Goal: Task Accomplishment & Management: Use online tool/utility

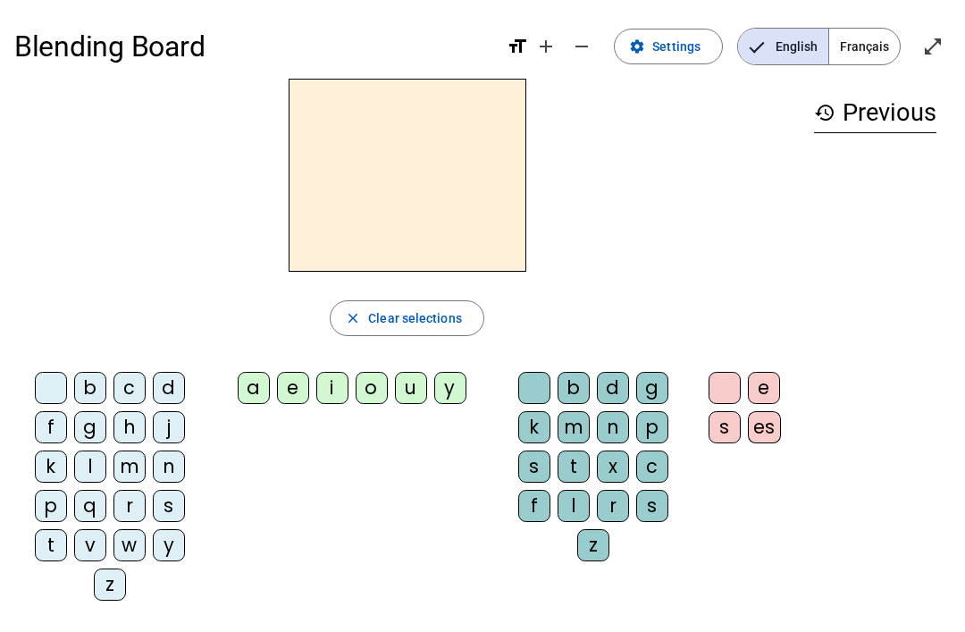
click at [859, 46] on span "Français" at bounding box center [864, 47] width 71 height 36
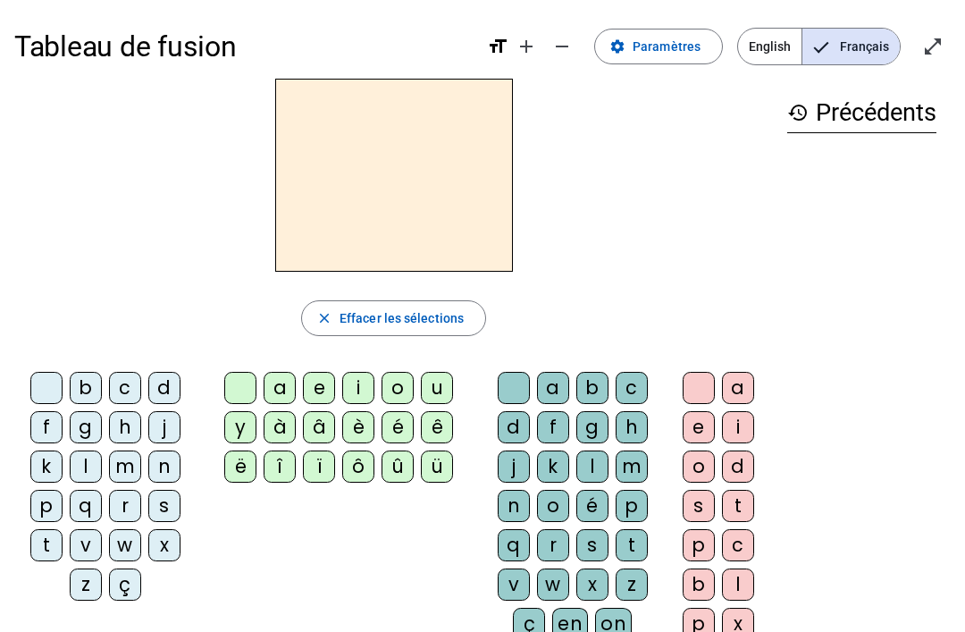
click at [85, 586] on div "z" at bounding box center [86, 584] width 32 height 32
click at [398, 379] on div "o" at bounding box center [398, 388] width 32 height 32
click at [551, 500] on div "o" at bounding box center [553, 506] width 32 height 32
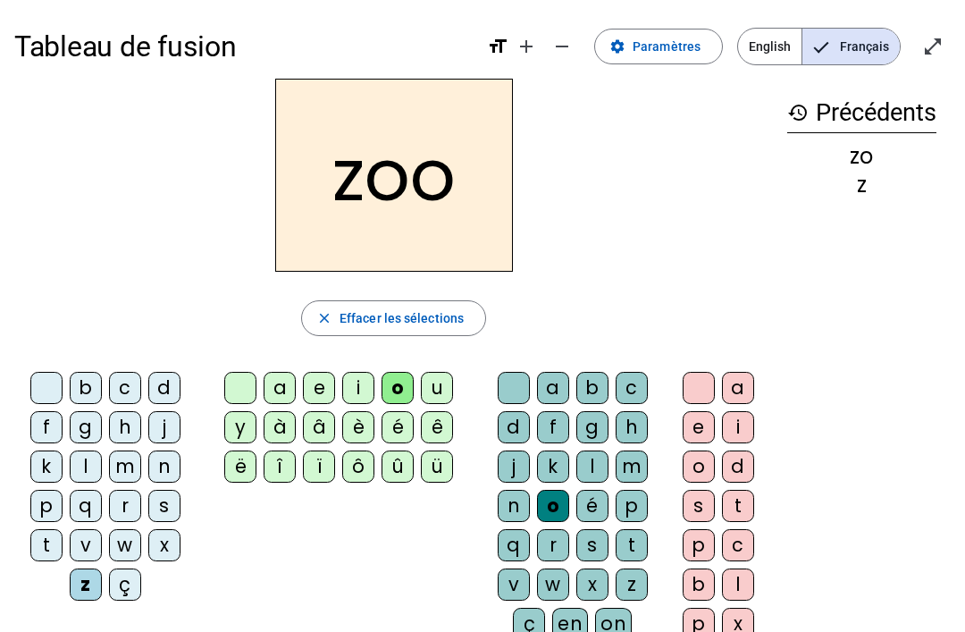
click at [591, 501] on div "é" at bounding box center [592, 506] width 32 height 32
click at [172, 466] on div "n" at bounding box center [164, 466] width 32 height 32
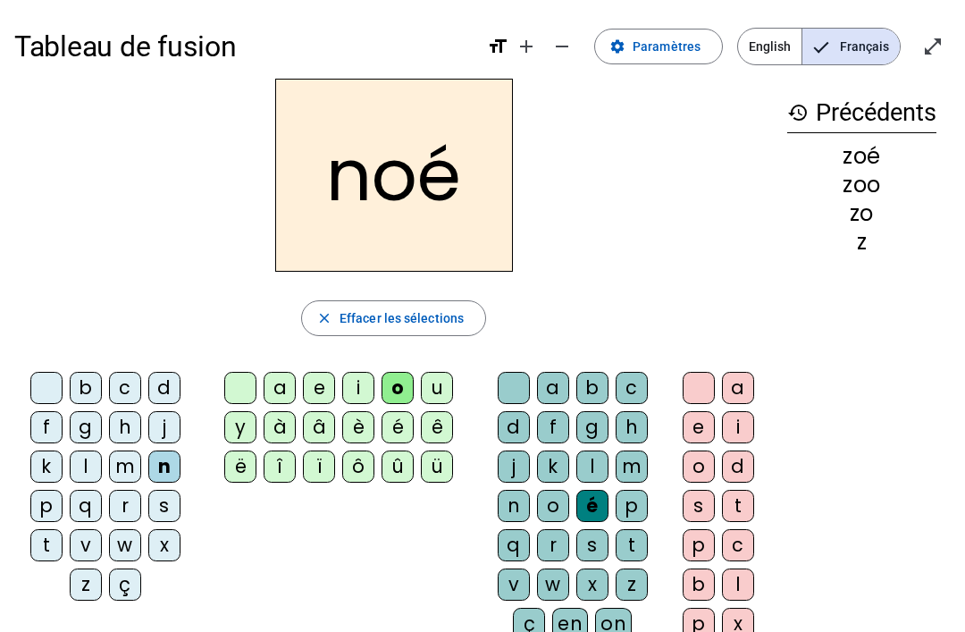
click at [549, 382] on div "a" at bounding box center [553, 388] width 32 height 32
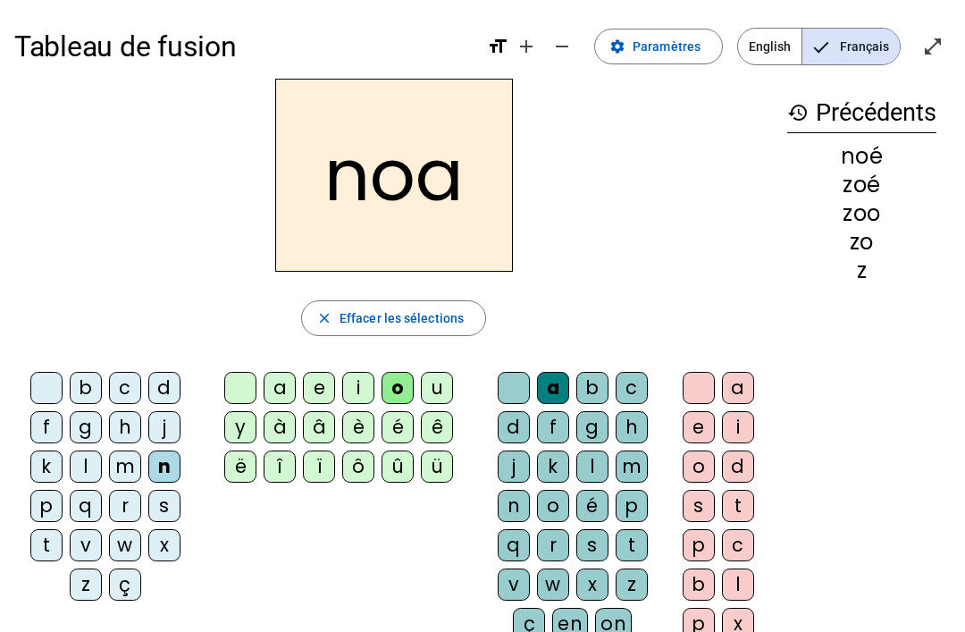
click at [88, 375] on div "b" at bounding box center [86, 388] width 32 height 32
click at [677, 46] on span "Paramètres" at bounding box center [667, 46] width 68 height 21
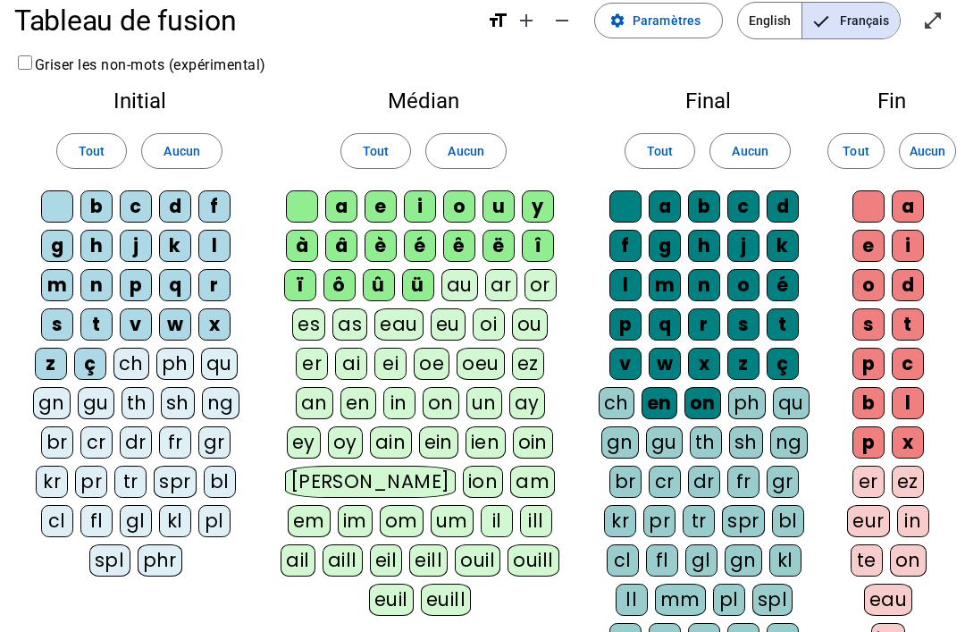
scroll to position [38, 0]
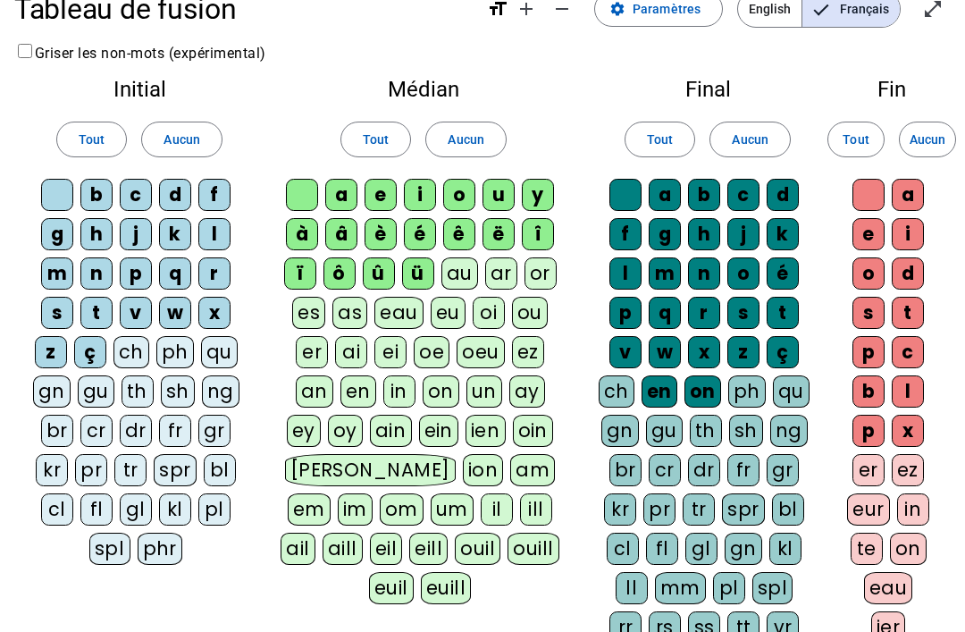
click at [219, 474] on div "bl" at bounding box center [220, 470] width 32 height 32
click at [55, 504] on div "cl" at bounding box center [57, 509] width 32 height 32
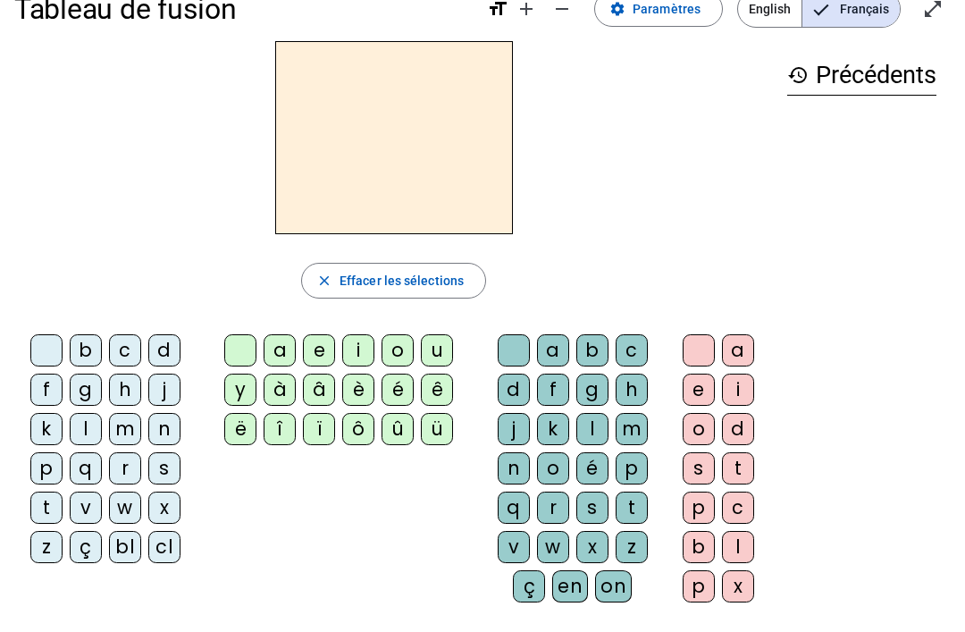
click at [131, 547] on div "bl" at bounding box center [125, 547] width 32 height 32
click at [548, 349] on div "a" at bounding box center [553, 350] width 32 height 32
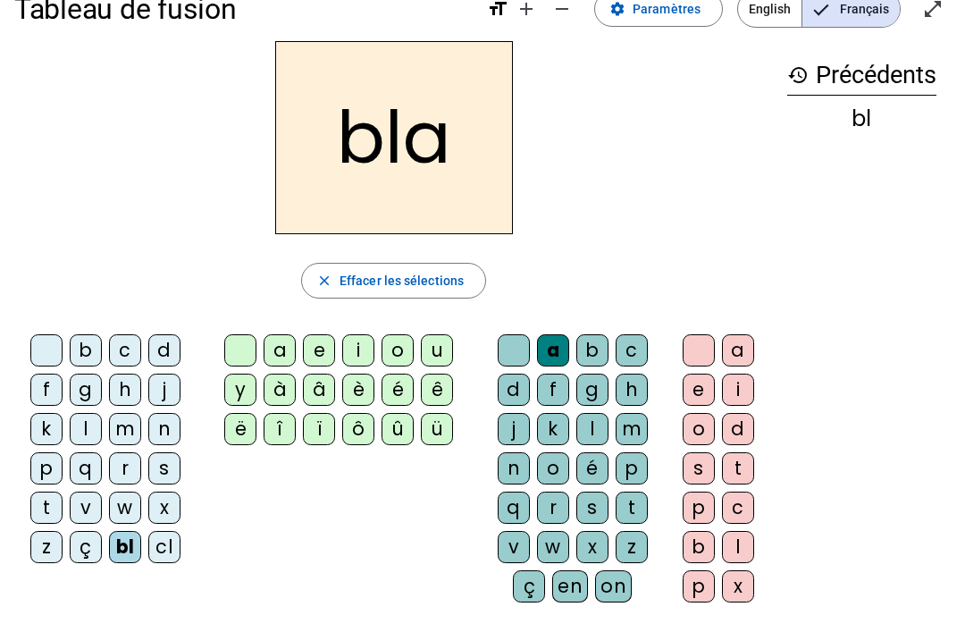
click at [597, 466] on div "é" at bounding box center [592, 468] width 32 height 32
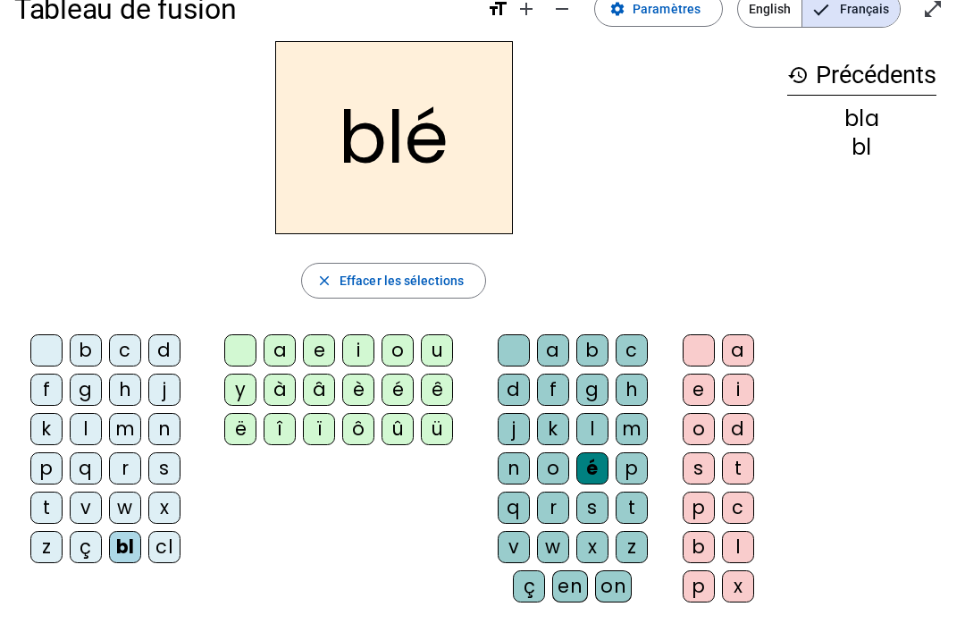
click at [170, 556] on div "cl" at bounding box center [164, 547] width 32 height 32
click at [391, 388] on div "é" at bounding box center [398, 390] width 32 height 32
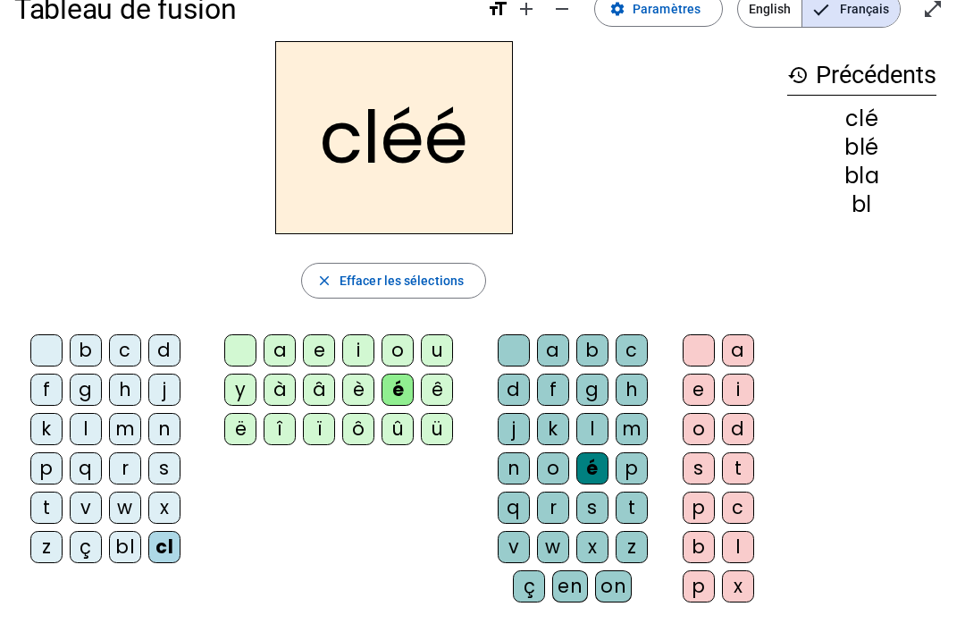
click at [541, 471] on div "o" at bounding box center [553, 468] width 32 height 32
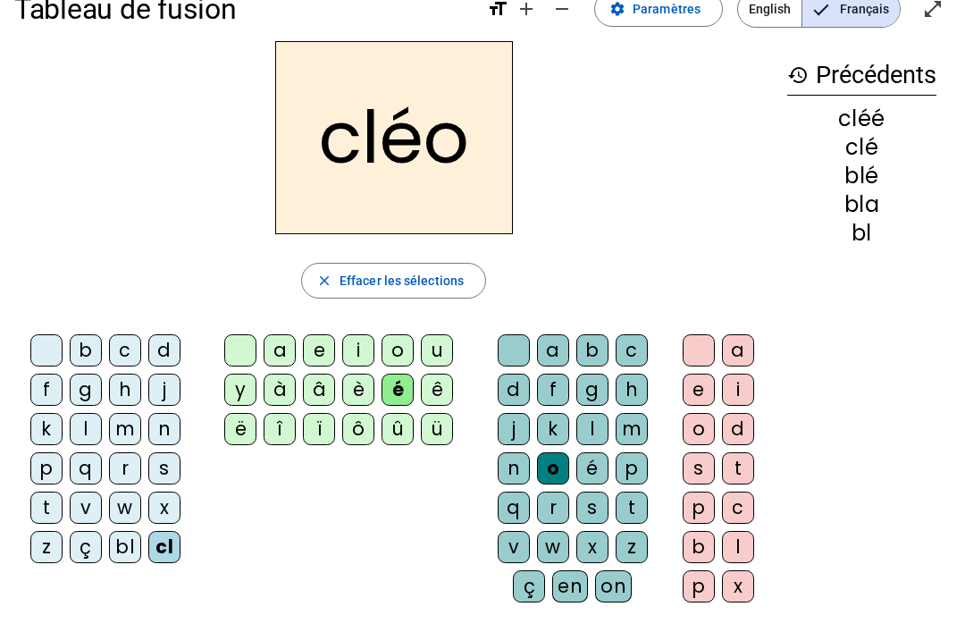
click at [89, 423] on div "l" at bounding box center [86, 429] width 32 height 32
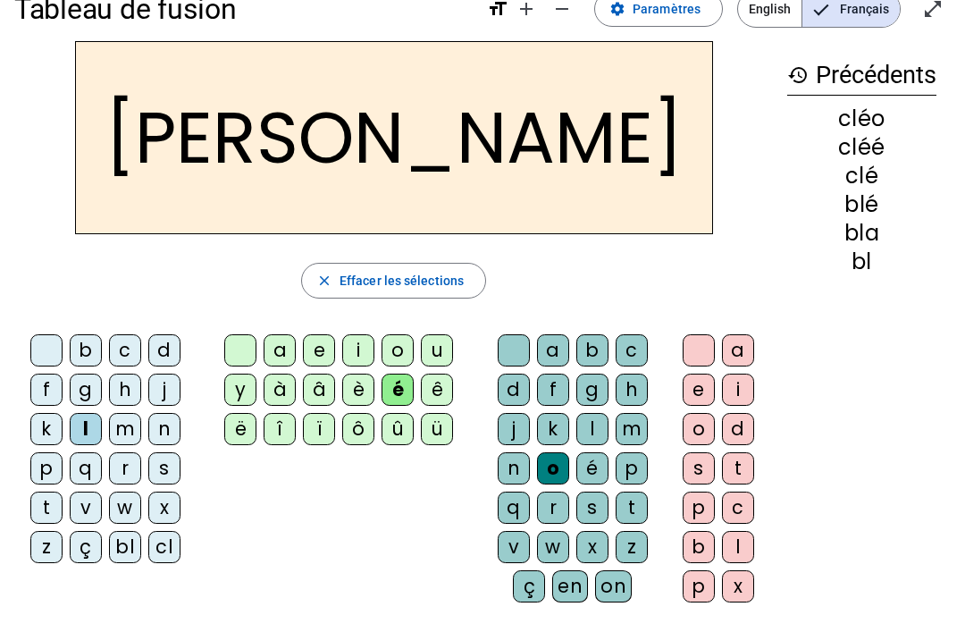
click at [558, 358] on div "a" at bounding box center [553, 350] width 32 height 32
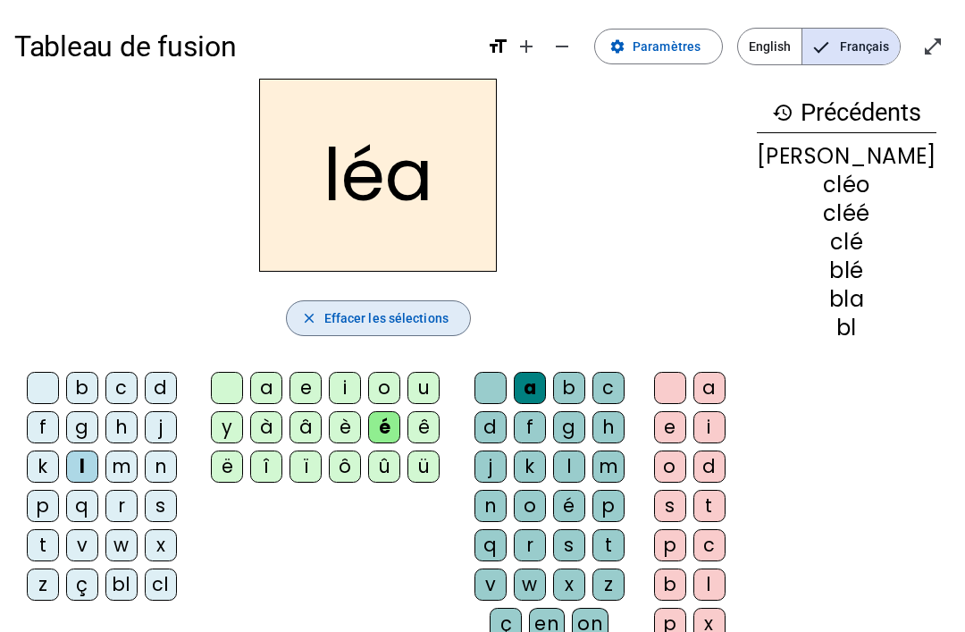
click at [351, 320] on span "Effacer les sélections" at bounding box center [386, 317] width 124 height 21
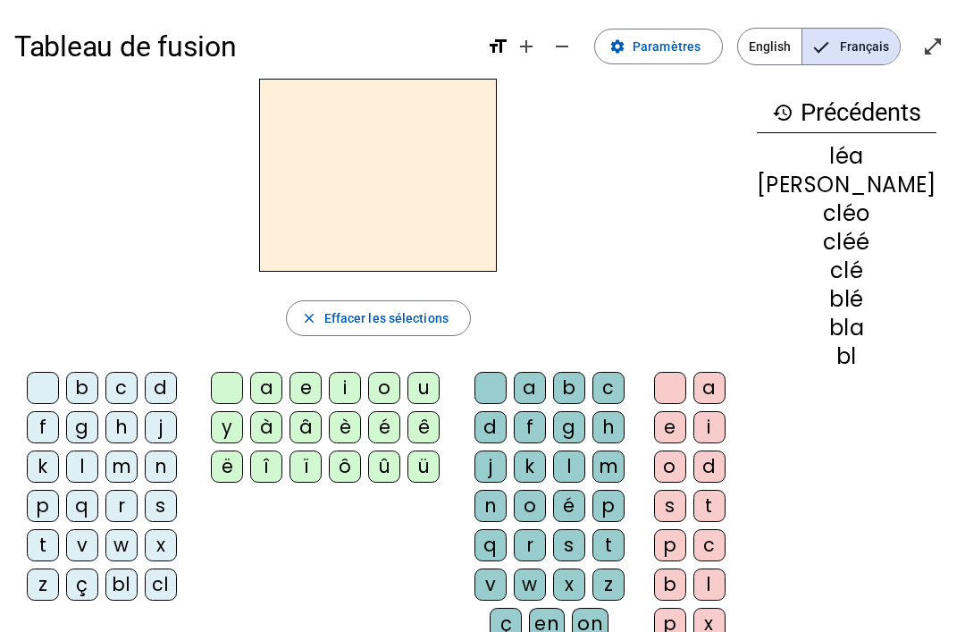
click at [137, 463] on div "m" at bounding box center [121, 466] width 32 height 32
click at [281, 377] on div "a" at bounding box center [266, 388] width 32 height 32
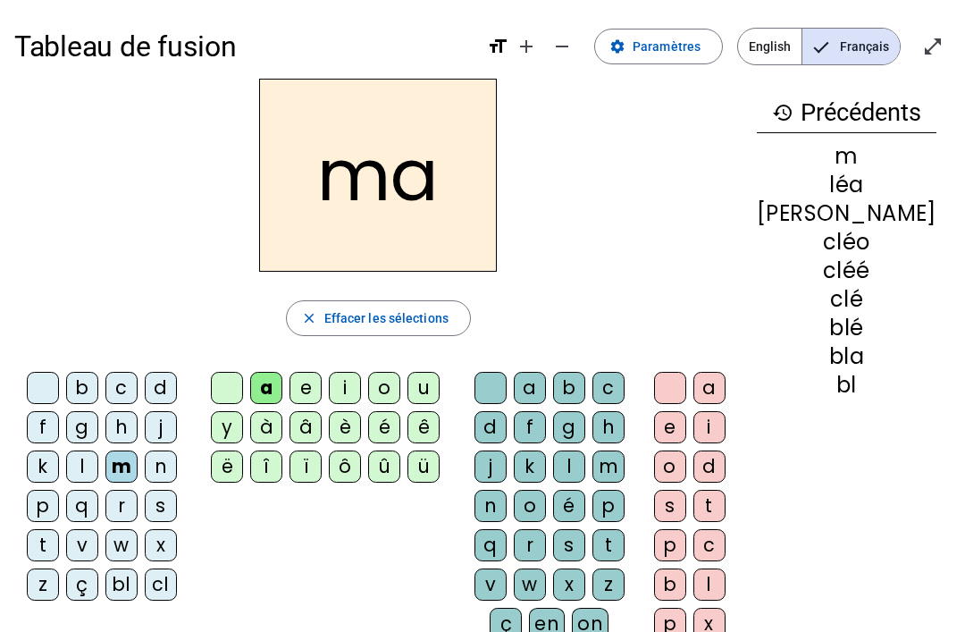
click at [57, 547] on div "t" at bounding box center [43, 545] width 32 height 32
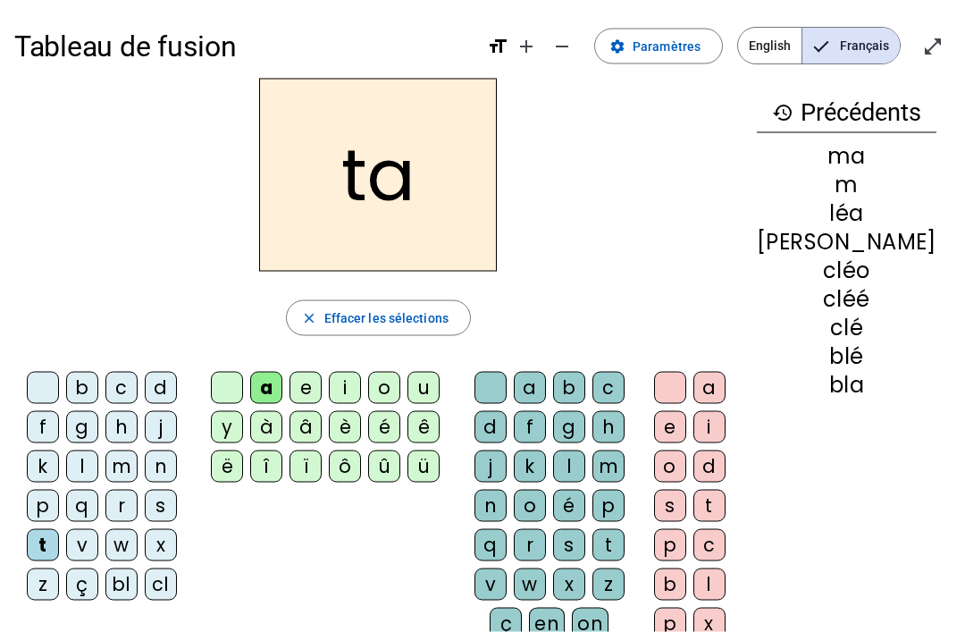
scroll to position [1, 0]
click at [86, 456] on div "l" at bounding box center [82, 466] width 32 height 32
